Goal: Task Accomplishment & Management: Use online tool/utility

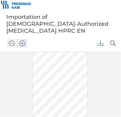
click at [24, 70] on img "Zoom in" at bounding box center [60, 111] width 121 height 82
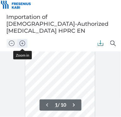
click at [24, 70] on img "Zoom in" at bounding box center [60, 111] width 121 height 82
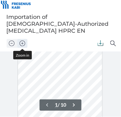
click at [24, 70] on img "Zoom in" at bounding box center [60, 111] width 121 height 82
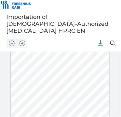
click at [68, 57] on div "Sign here" at bounding box center [60, 95] width 99 height 128
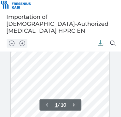
scroll to position [34, 0]
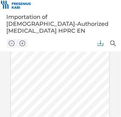
click at [101, 42] on img at bounding box center [101, 43] width 6 height 6
click at [100, 42] on img at bounding box center [101, 43] width 6 height 6
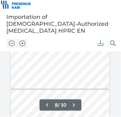
scroll to position [868, 0]
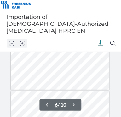
type input "5"
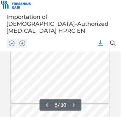
scroll to position [516, 0]
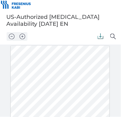
click at [99, 35] on img at bounding box center [101, 36] width 6 height 6
